Goal: Information Seeking & Learning: Learn about a topic

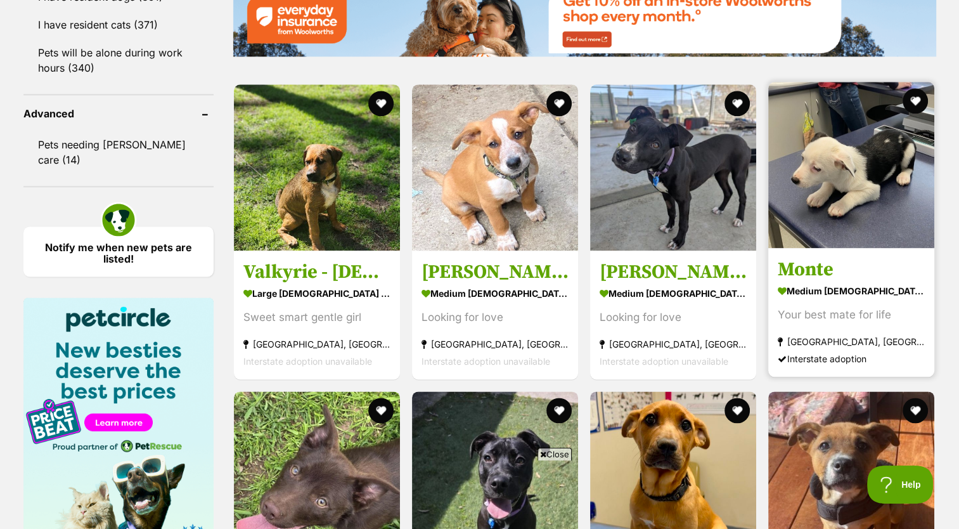
click at [862, 290] on strong "medium [DEMOGRAPHIC_DATA] Dog" at bounding box center [851, 291] width 147 height 18
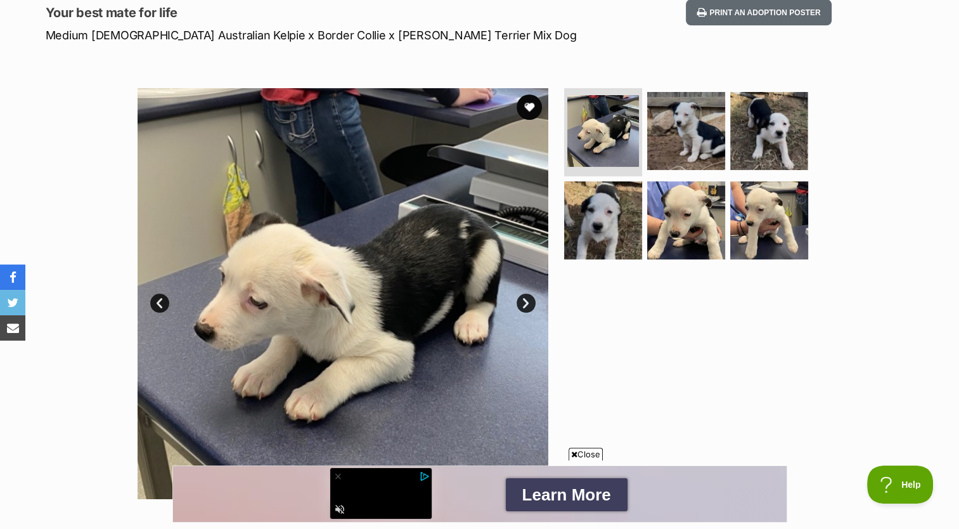
scroll to position [167, 0]
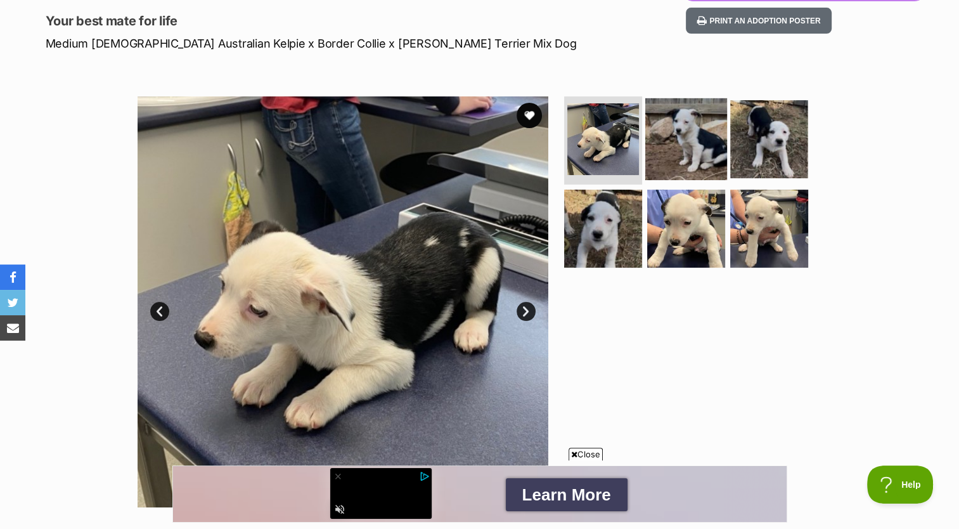
click at [715, 143] on img at bounding box center [687, 139] width 82 height 82
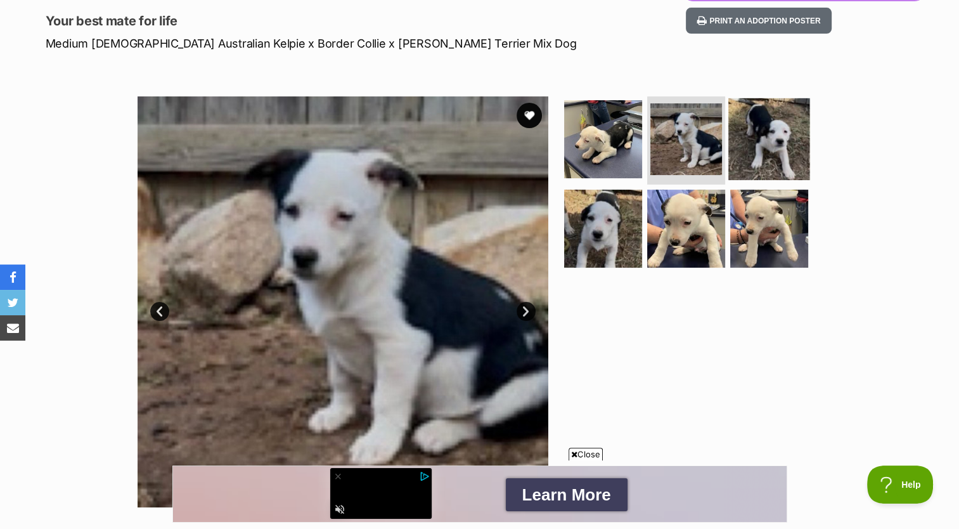
click at [766, 127] on img at bounding box center [770, 139] width 82 height 82
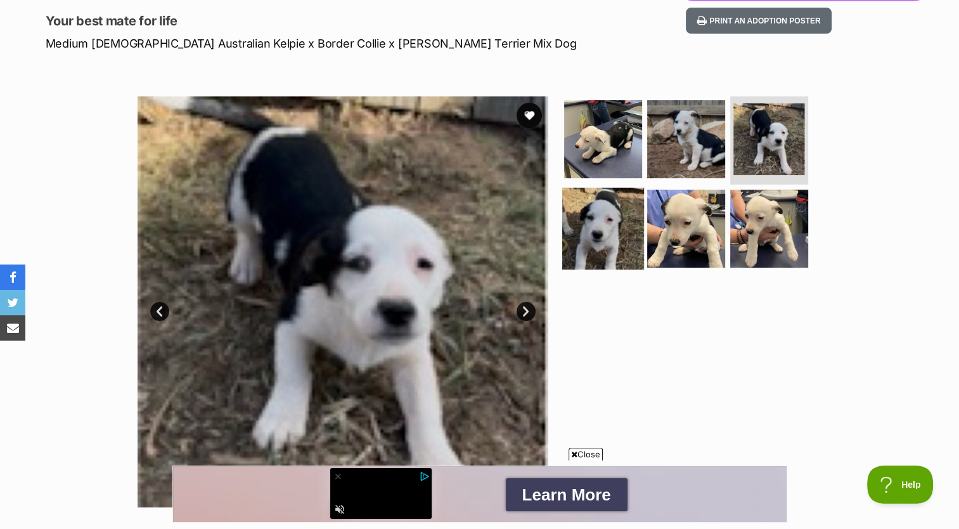
click at [594, 230] on img at bounding box center [603, 229] width 82 height 82
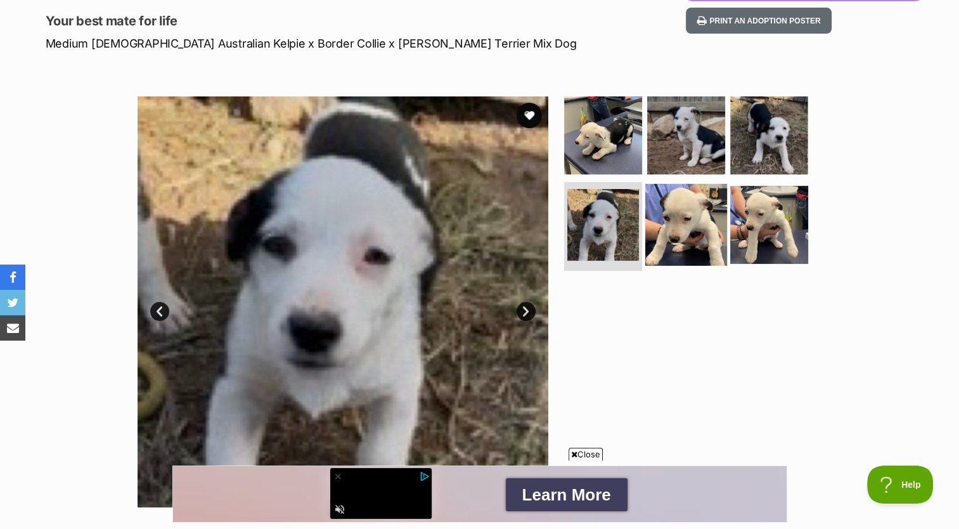
click at [668, 239] on img at bounding box center [687, 225] width 82 height 82
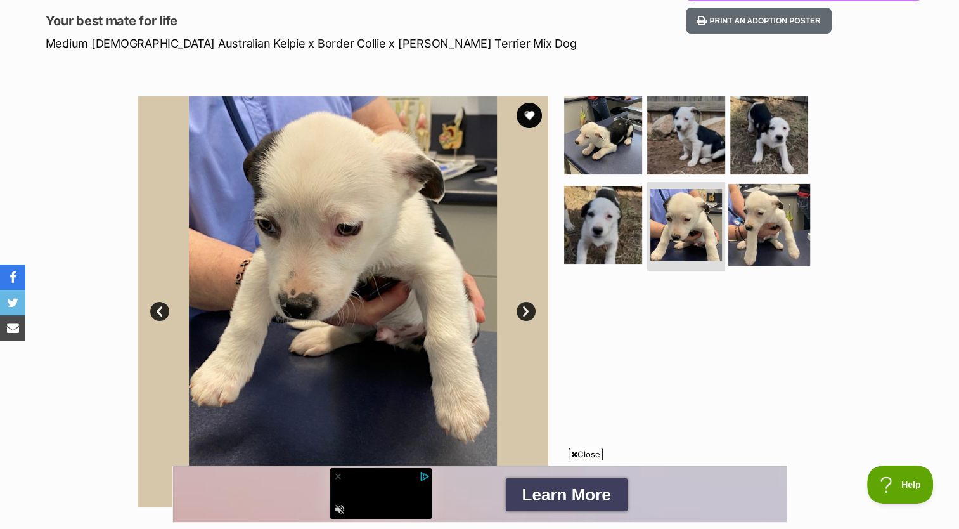
click at [750, 240] on img at bounding box center [770, 225] width 82 height 82
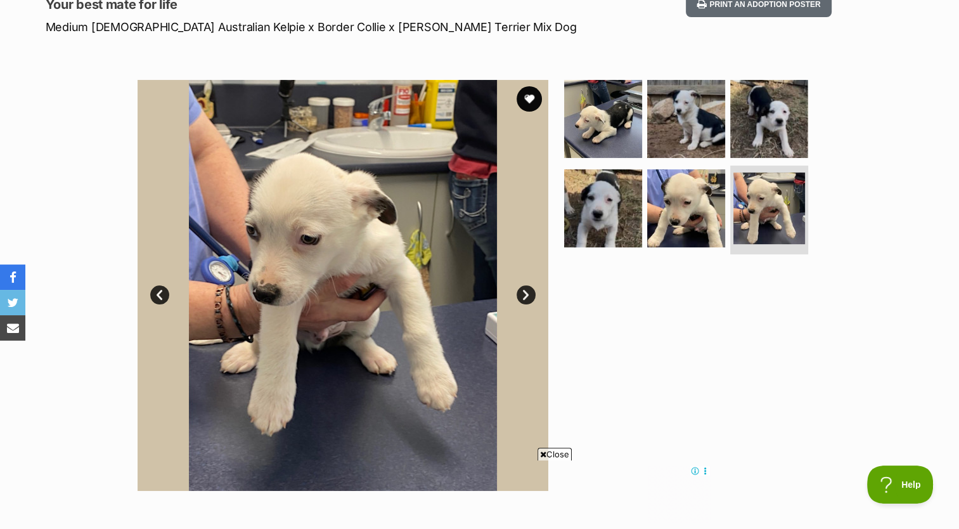
scroll to position [175, 0]
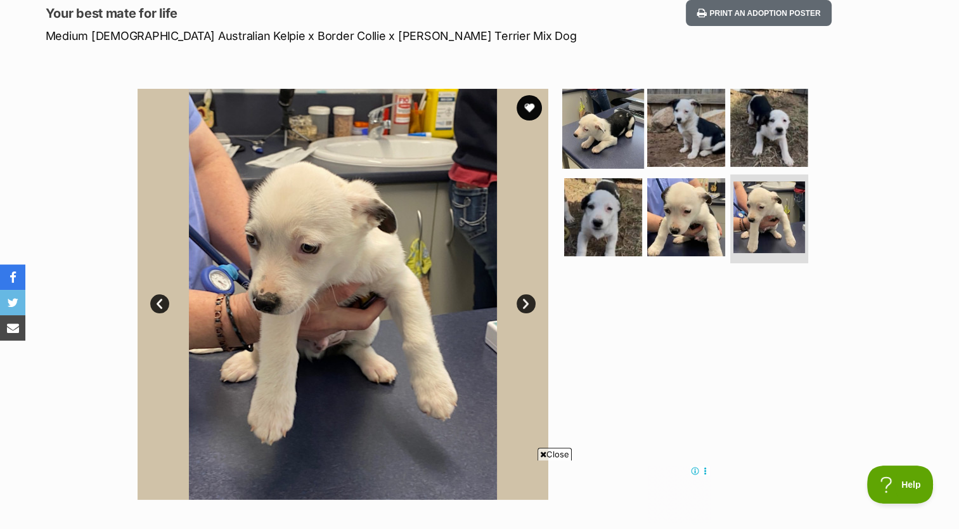
click at [623, 123] on img at bounding box center [603, 127] width 82 height 82
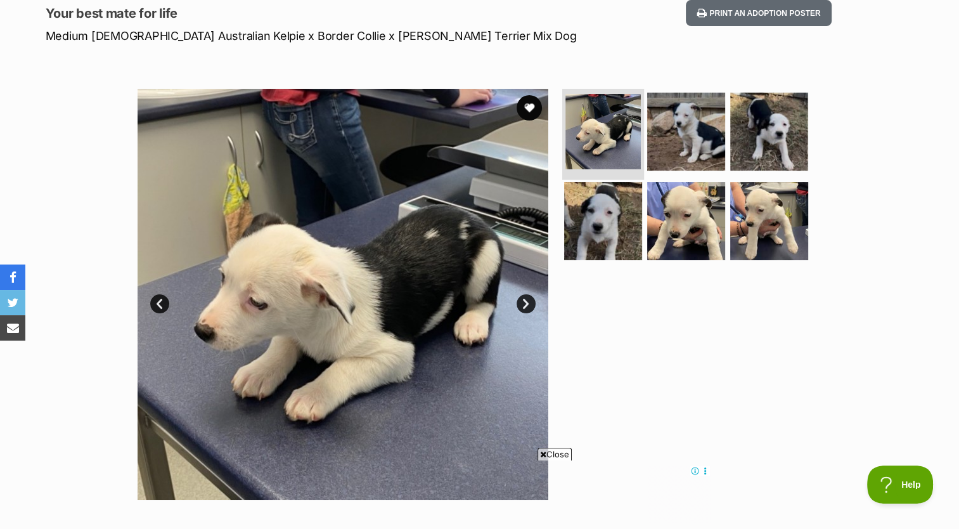
click at [623, 123] on img at bounding box center [603, 131] width 75 height 75
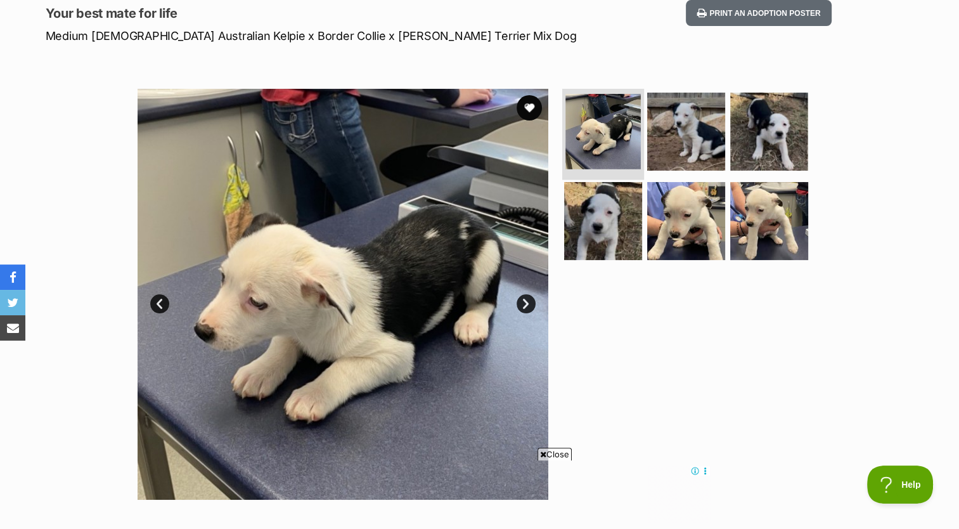
click at [623, 123] on img at bounding box center [603, 131] width 75 height 75
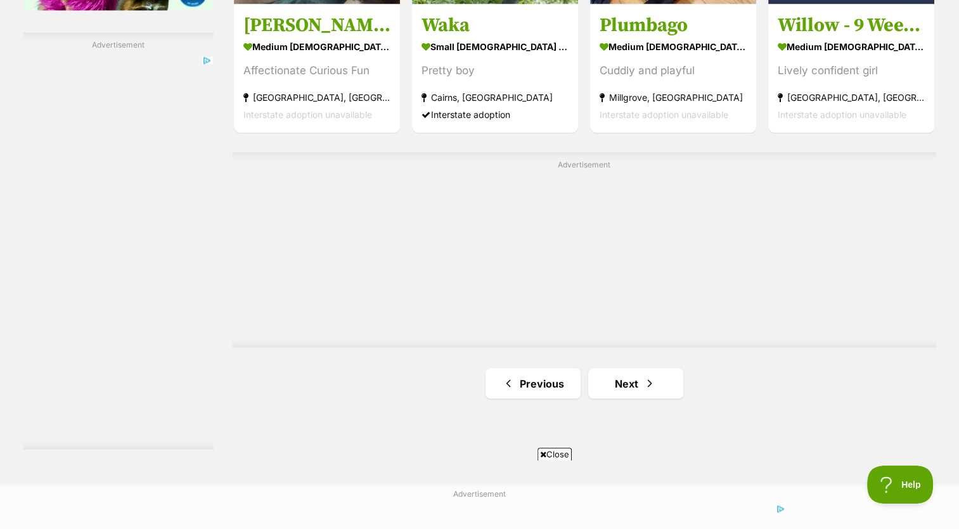
scroll to position [2181, 0]
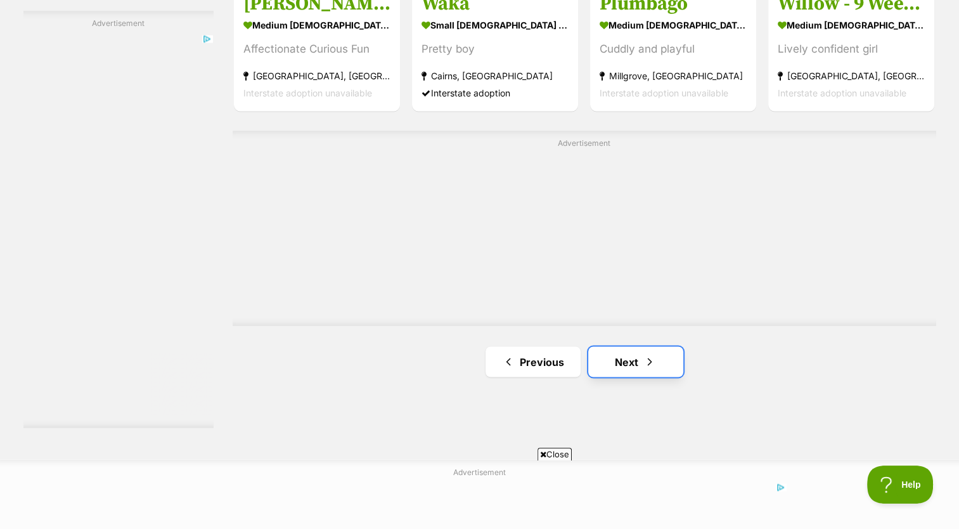
click at [627, 363] on link "Next" at bounding box center [635, 361] width 95 height 30
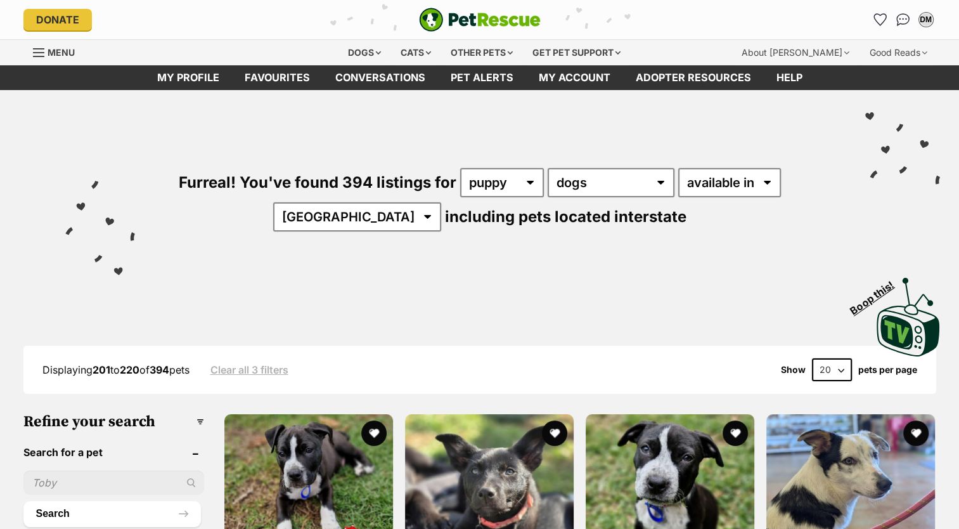
click at [725, 205] on div "Furreal! You've found 394 listings for any age puppy adult senior any type of p…" at bounding box center [479, 178] width 921 height 176
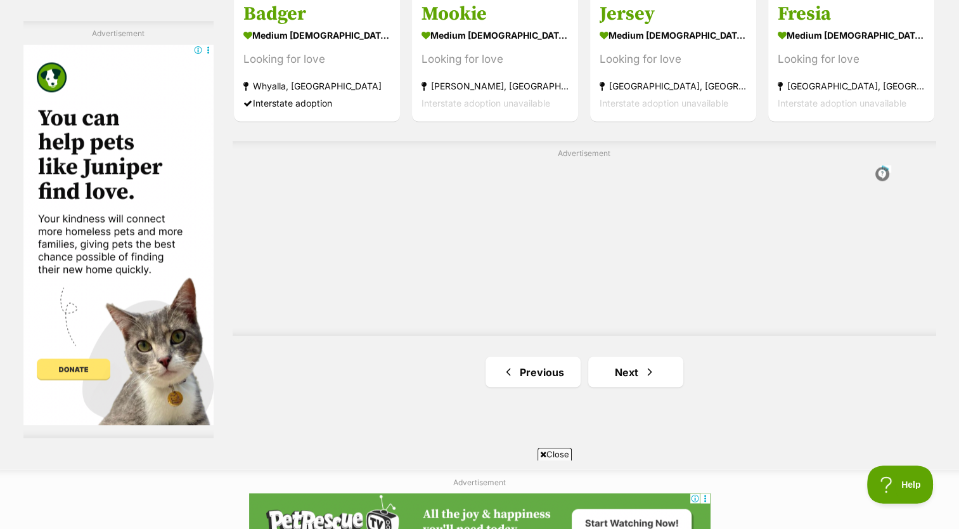
scroll to position [2198, 0]
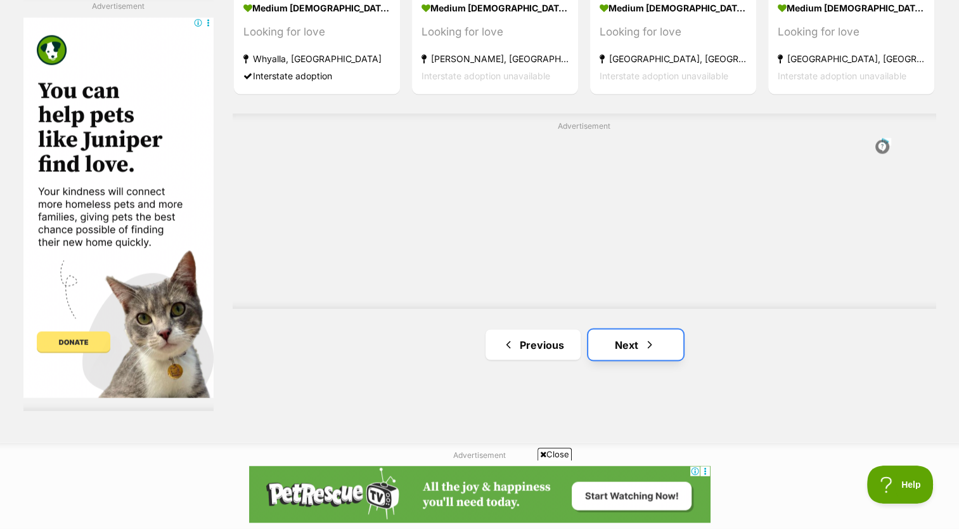
click at [644, 341] on span "Next page" at bounding box center [650, 344] width 13 height 15
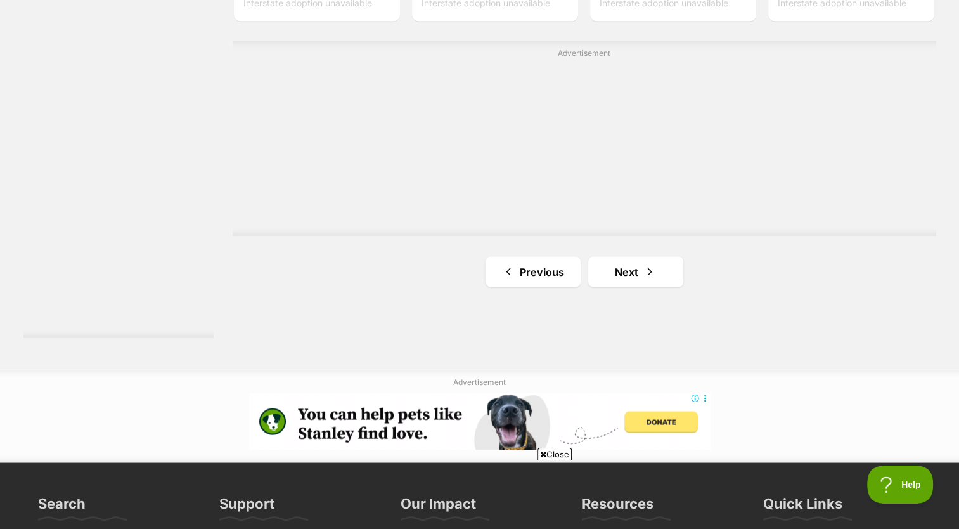
scroll to position [2285, 0]
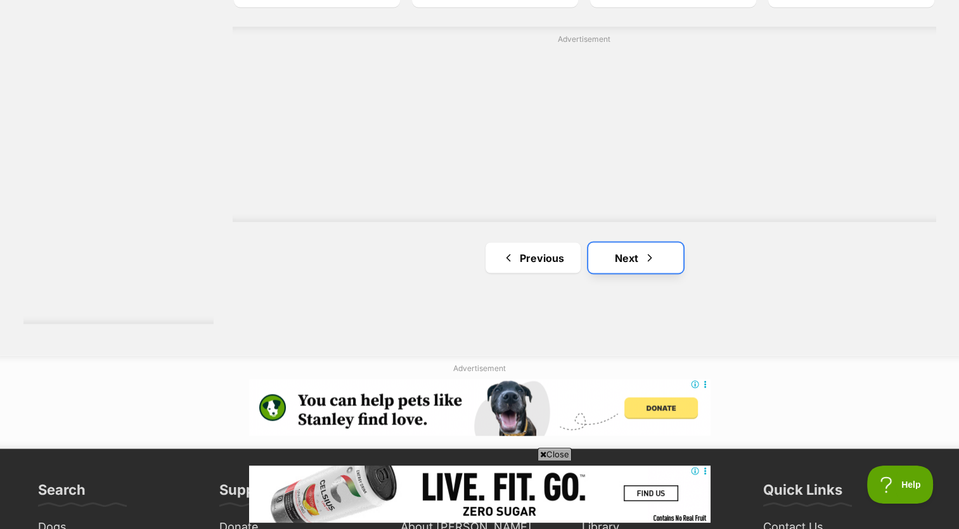
click at [640, 260] on link "Next" at bounding box center [635, 257] width 95 height 30
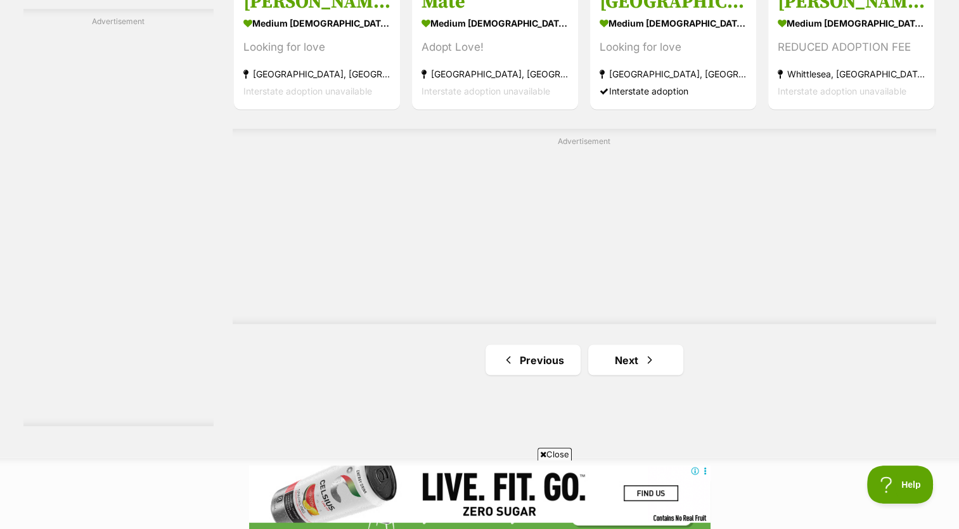
scroll to position [2187, 0]
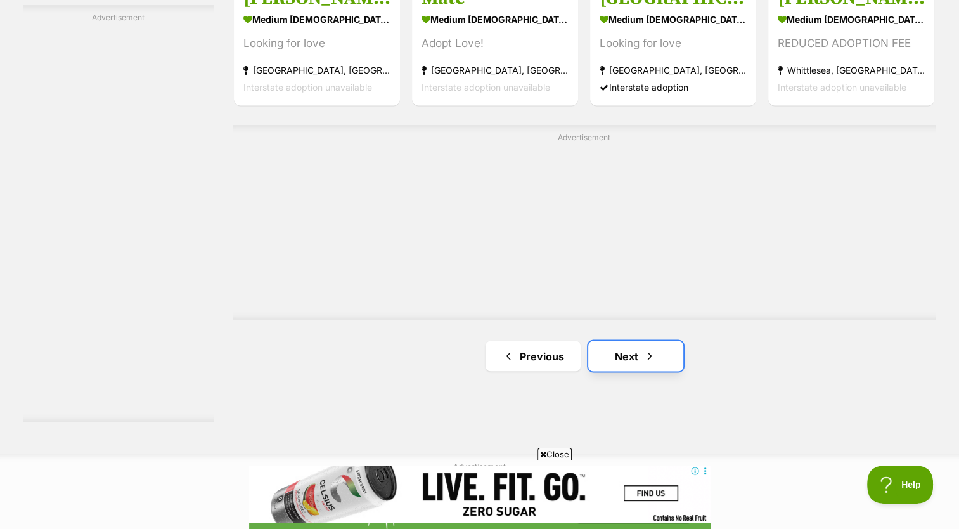
click at [639, 341] on link "Next" at bounding box center [635, 356] width 95 height 30
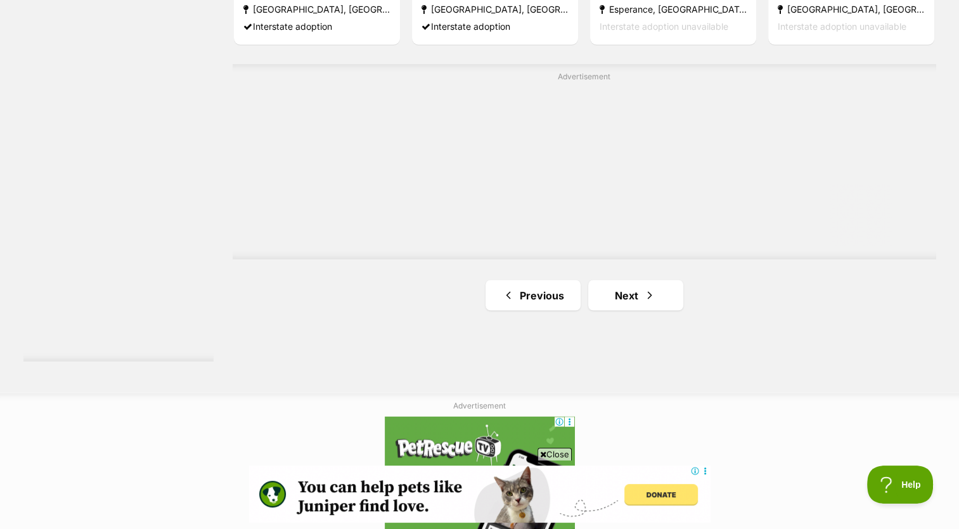
scroll to position [2269, 0]
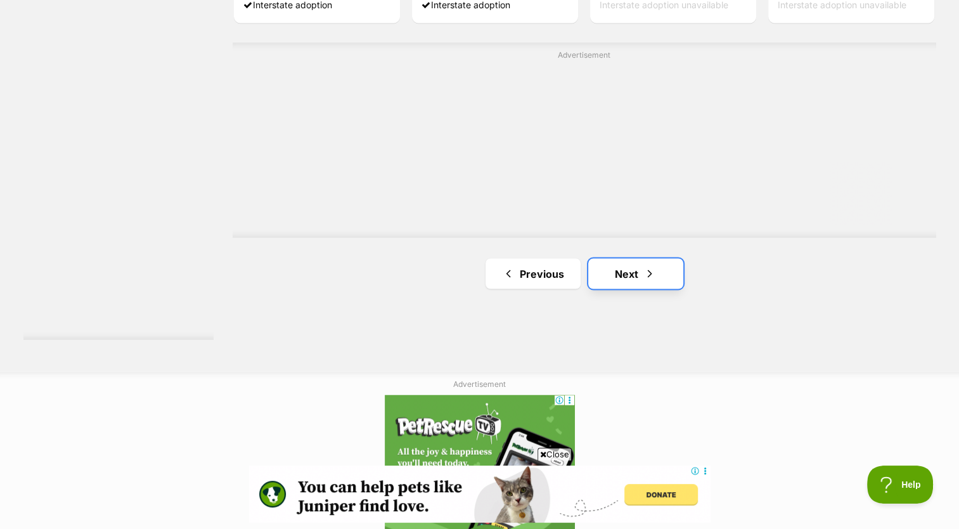
click at [628, 273] on link "Next" at bounding box center [635, 273] width 95 height 30
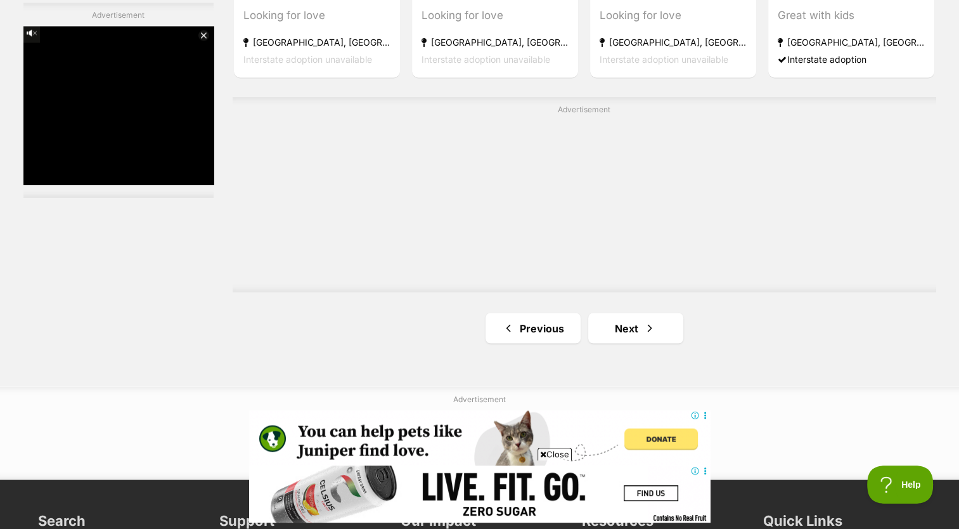
scroll to position [2228, 0]
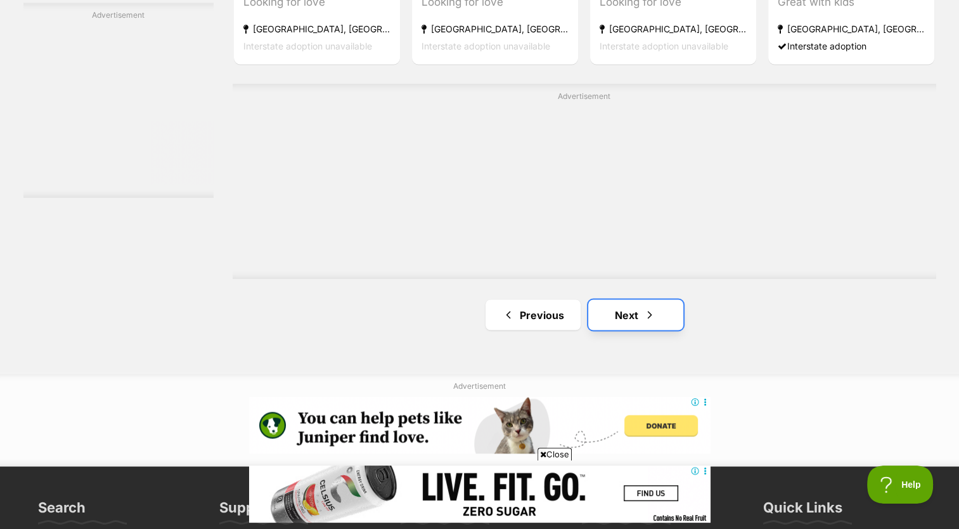
click at [660, 311] on link "Next" at bounding box center [635, 314] width 95 height 30
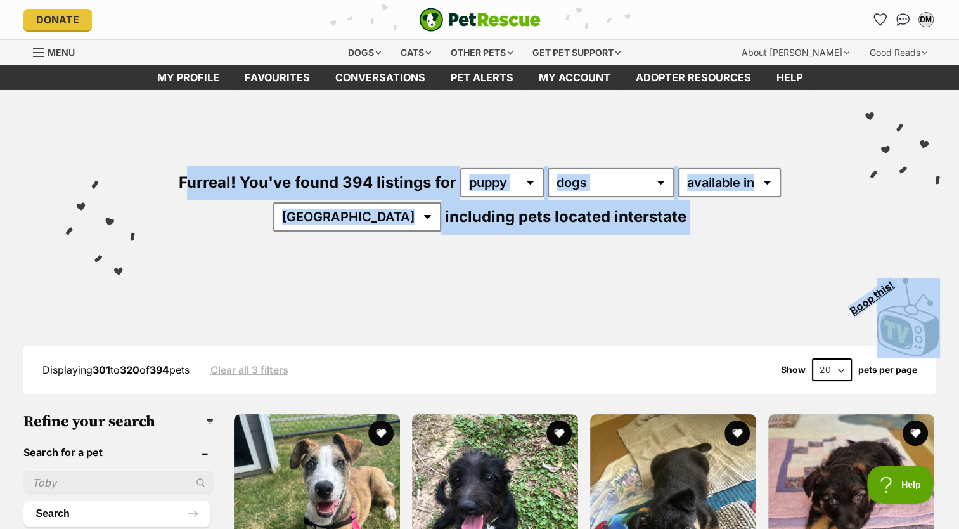
drag, startPoint x: 968, startPoint y: 124, endPoint x: 836, endPoint y: 215, distance: 160.6
click at [836, 215] on div "Furreal! You've found 394 listings for any age puppy adult senior any type of p…" at bounding box center [479, 178] width 921 height 176
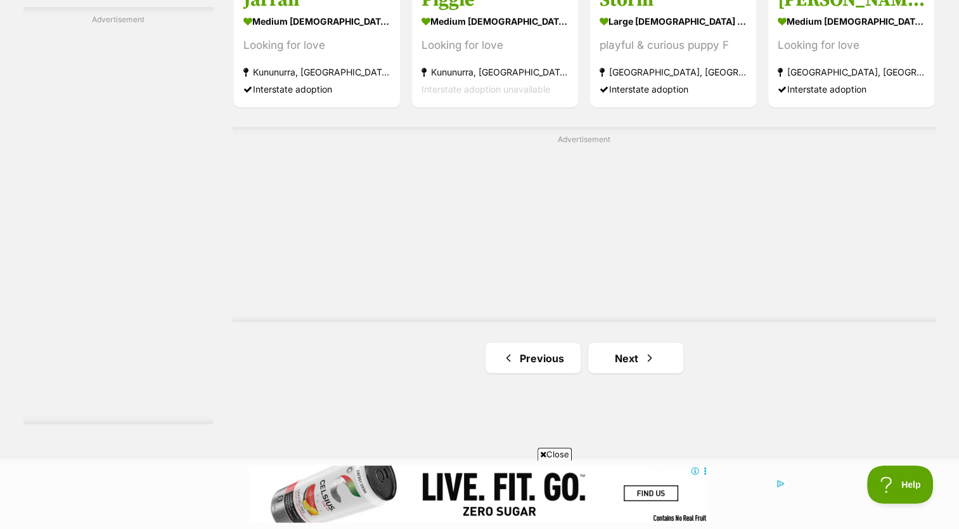
scroll to position [2220, 0]
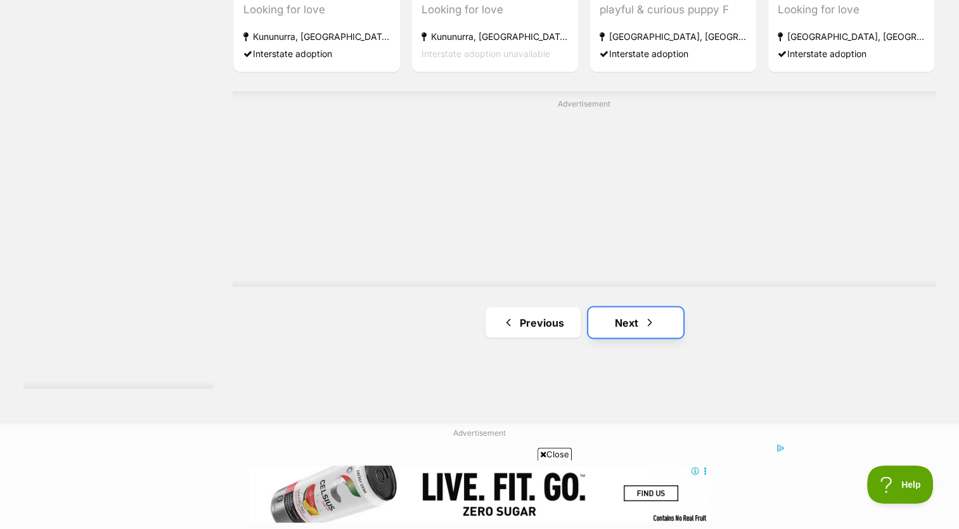
click at [632, 323] on link "Next" at bounding box center [635, 322] width 95 height 30
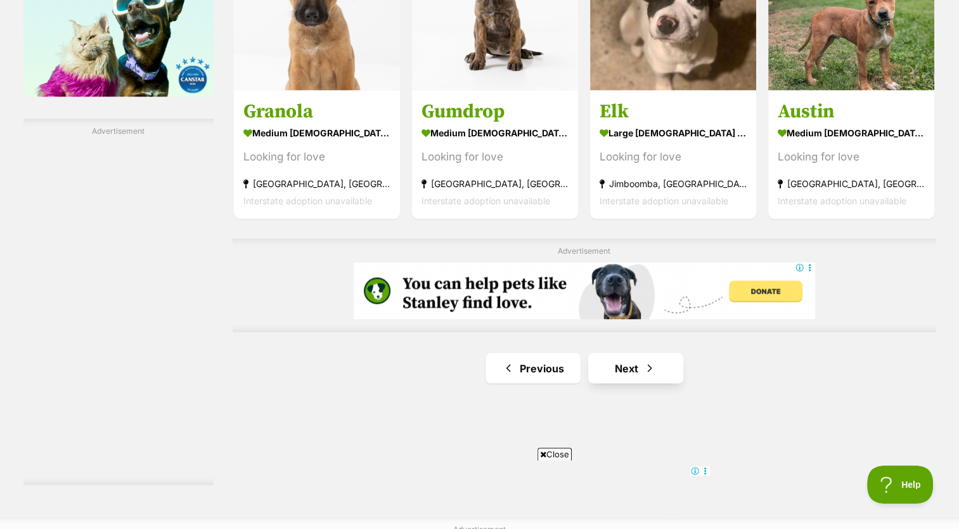
scroll to position [0, 180]
click at [646, 358] on link "Next" at bounding box center [635, 368] width 95 height 30
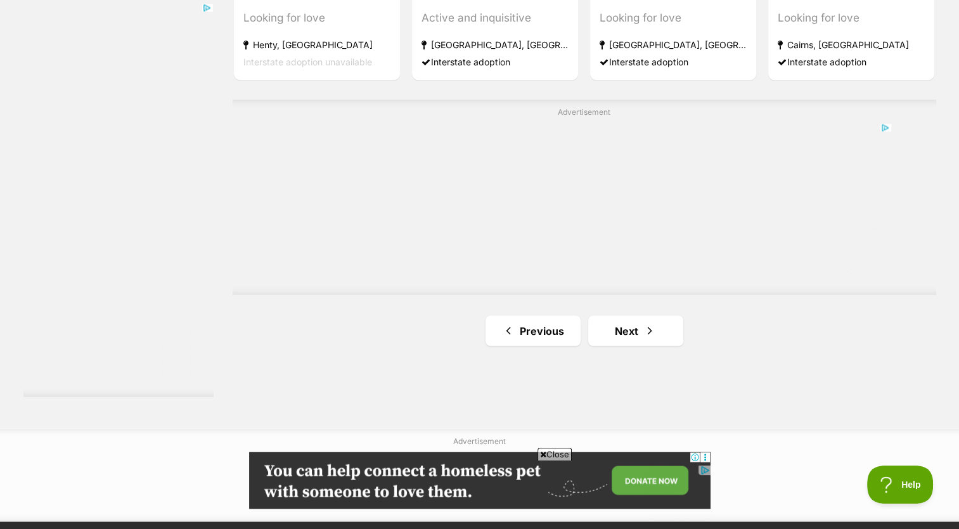
scroll to position [2216, 0]
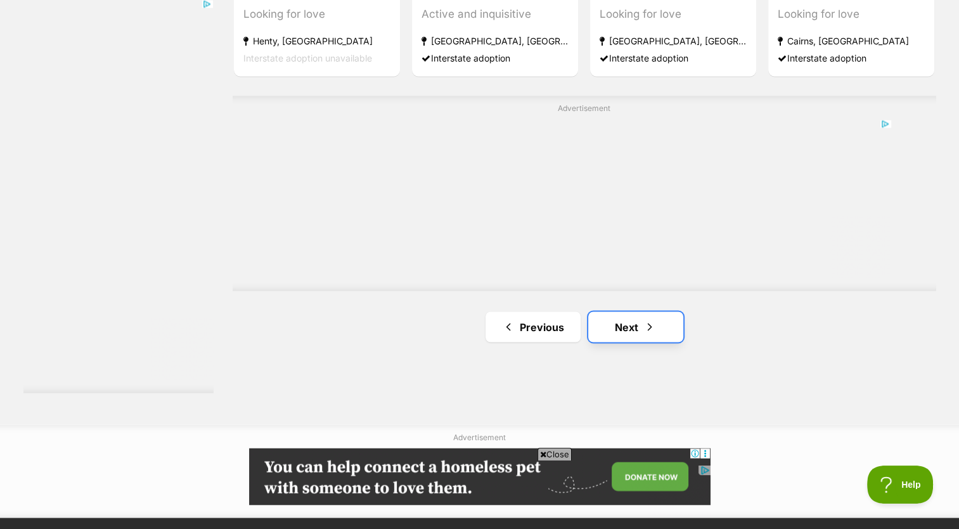
click at [631, 325] on link "Next" at bounding box center [635, 326] width 95 height 30
